Goal: Navigation & Orientation: Find specific page/section

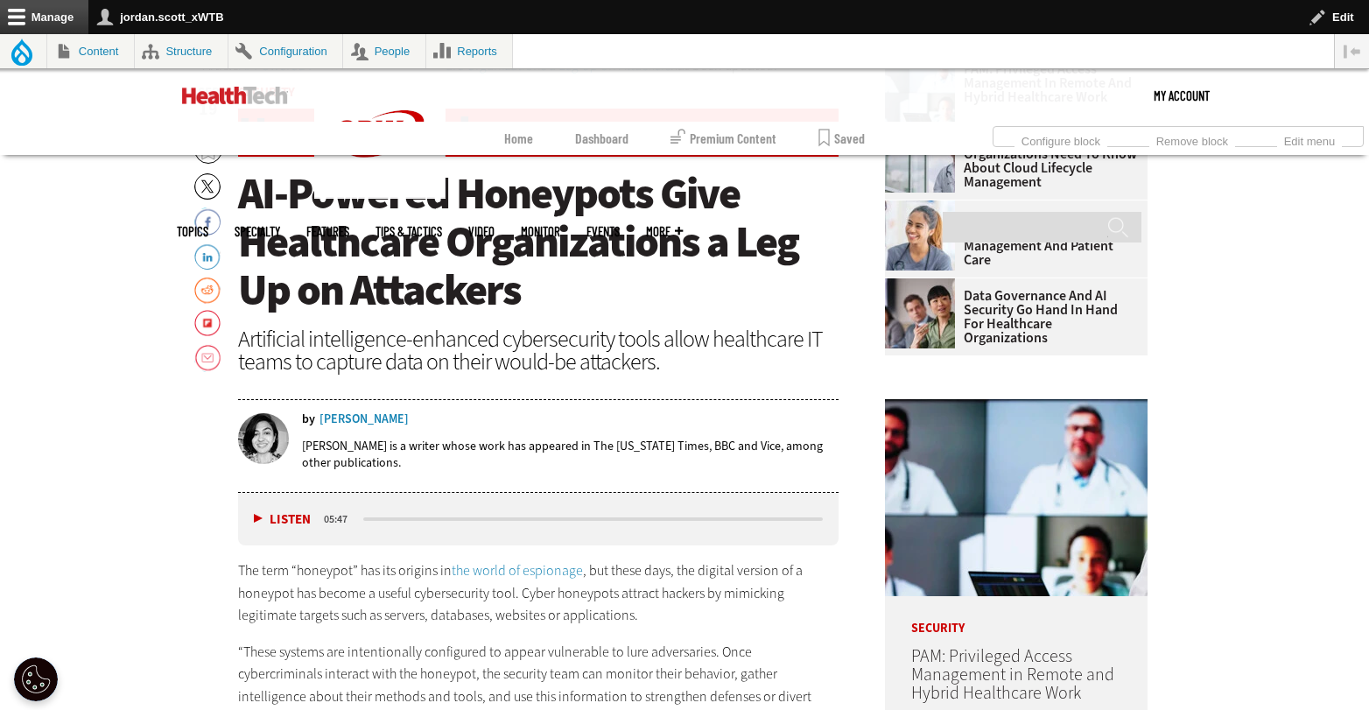
scroll to position [328, 0]
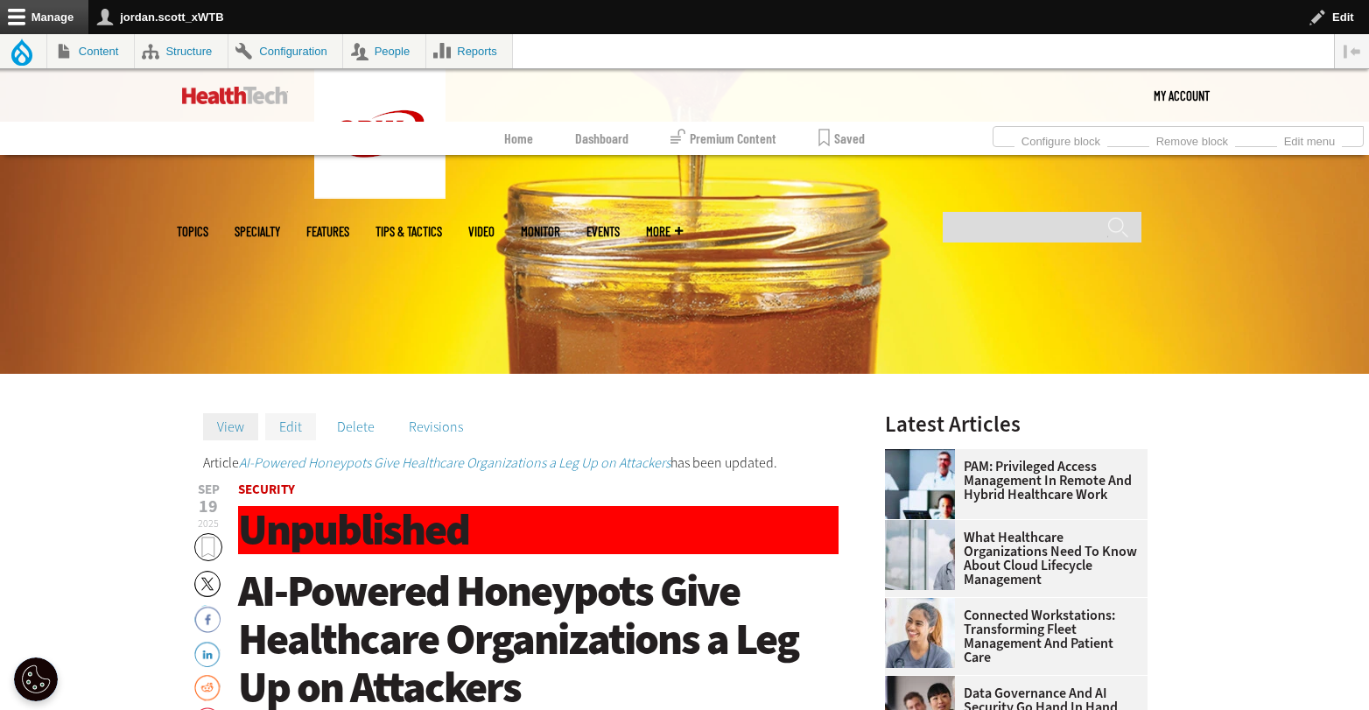
click at [289, 423] on link "Edit" at bounding box center [290, 426] width 51 height 26
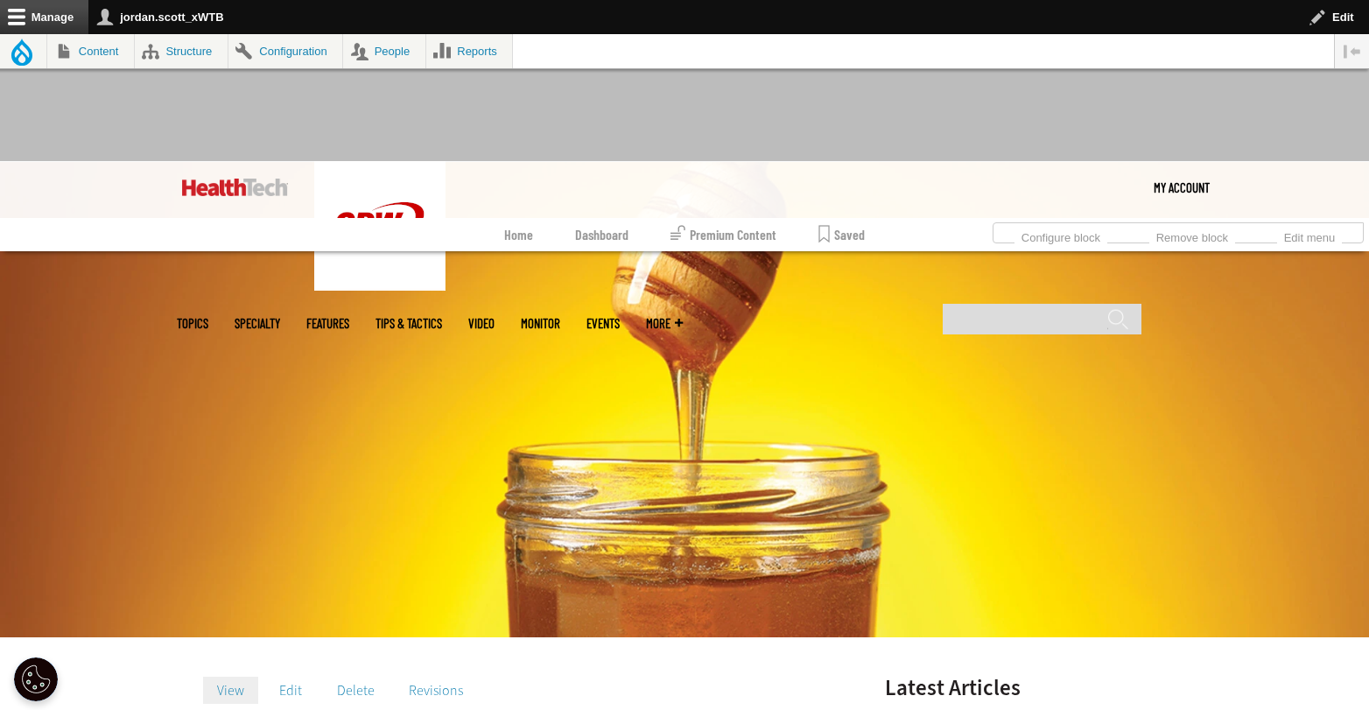
scroll to position [174, 0]
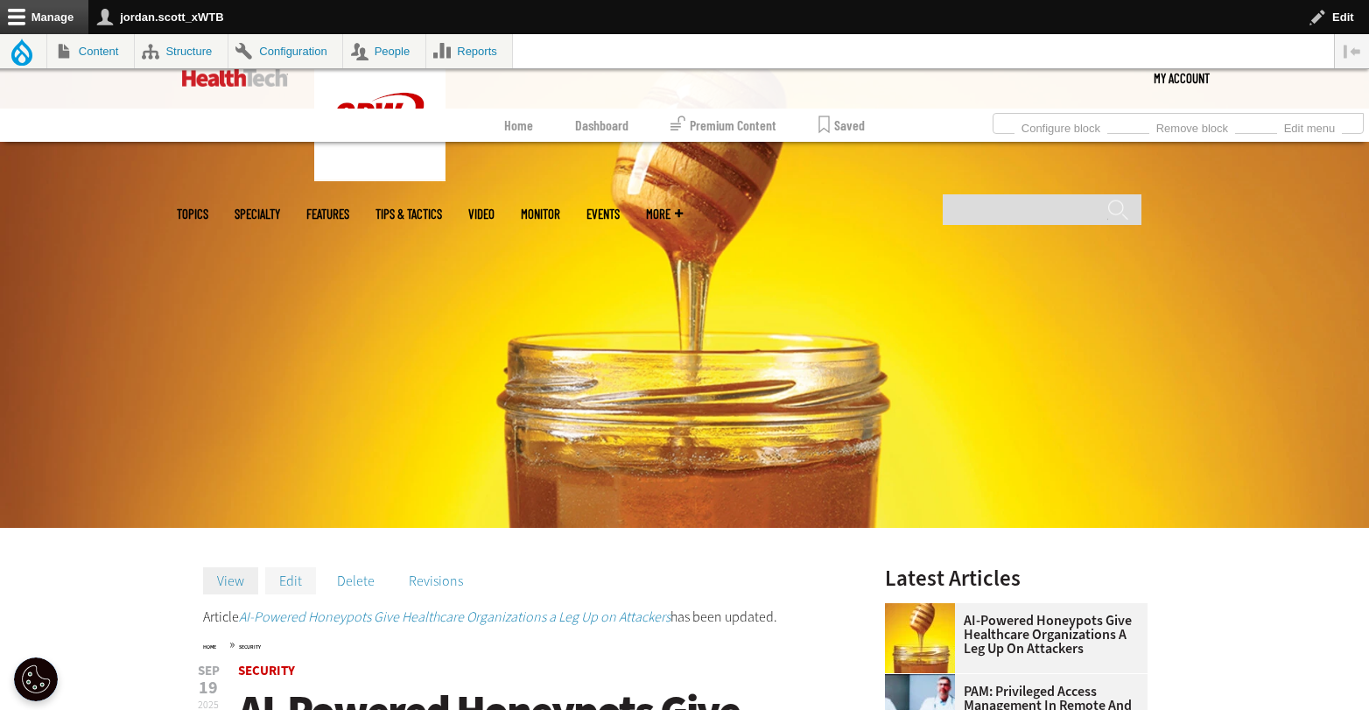
click at [290, 585] on link "Edit" at bounding box center [290, 580] width 51 height 26
click at [200, 81] on img at bounding box center [235, 78] width 106 height 18
